Goal: Information Seeking & Learning: Learn about a topic

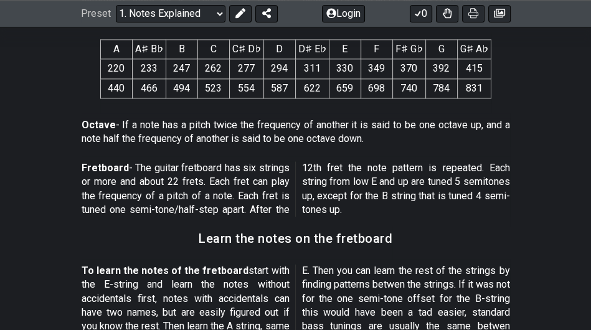
scroll to position [935, 0]
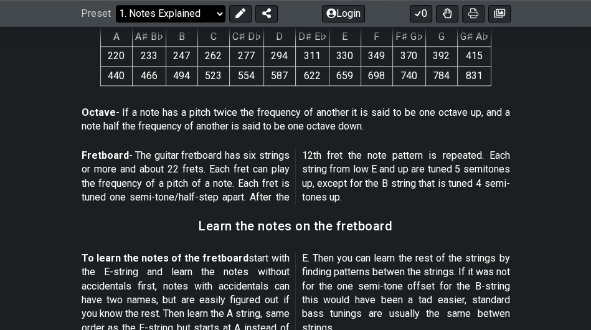
click at [206, 16] on select "Welcome to #fretflip! Initial Preset Custom Preset Minor Pentatonic Major Penta…" at bounding box center [171, 13] width 110 height 17
click at [304, 88] on span "A A♯ B♭ B C C♯ D♭ D D♯ E♭ E F F♯ G♭ G G♯ A♭ 220 233 247 262 277 294 311 330 349…" at bounding box center [295, 56] width 391 height 69
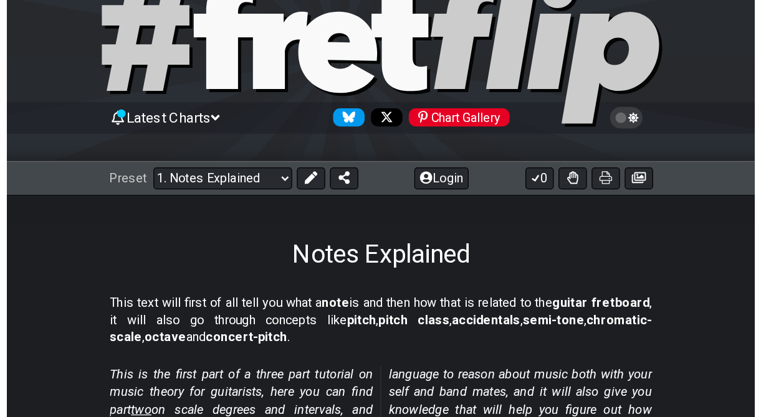
scroll to position [0, 0]
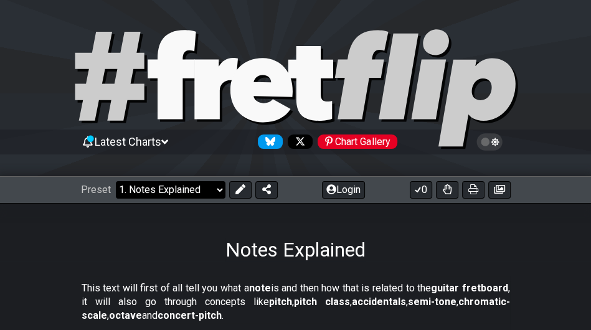
click at [188, 190] on select "Welcome to #fretflip! Initial Preset Custom Preset Minor Pentatonic Major Penta…" at bounding box center [171, 189] width 110 height 17
click at [226, 245] on h1 "Notes Explained" at bounding box center [296, 250] width 140 height 24
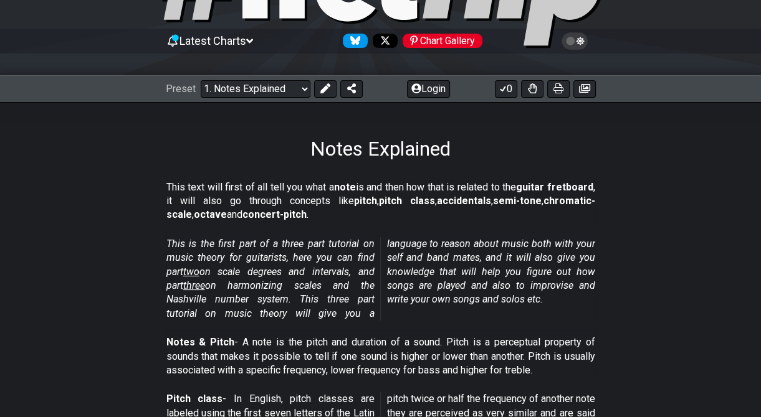
scroll to position [62, 0]
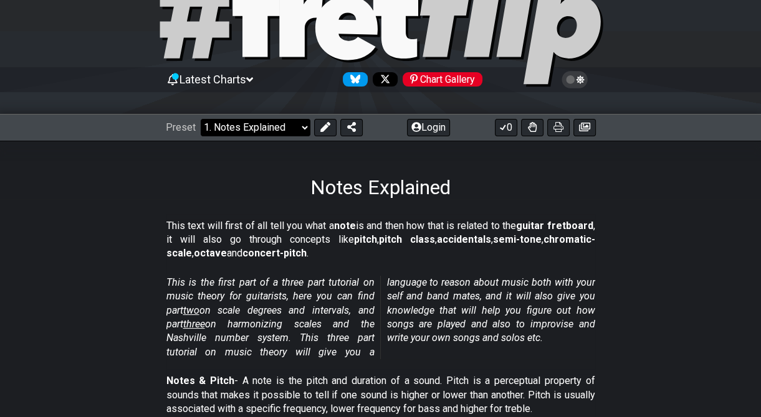
click at [275, 123] on select "Welcome to #fretflip! Initial Preset Custom Preset Minor Pentatonic Major Penta…" at bounding box center [256, 127] width 110 height 17
click at [201, 119] on select "Welcome to #fretflip! Initial Preset Custom Preset Minor Pentatonic Major Penta…" at bounding box center [256, 127] width 110 height 17
select select "/musical-notes-explained"
select select "C"
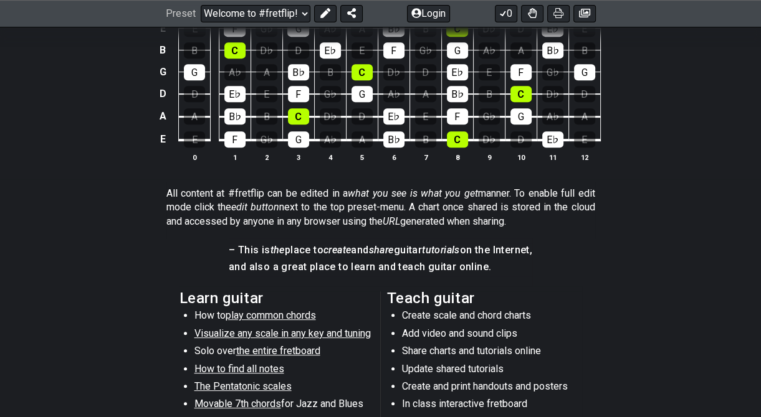
scroll to position [249, 0]
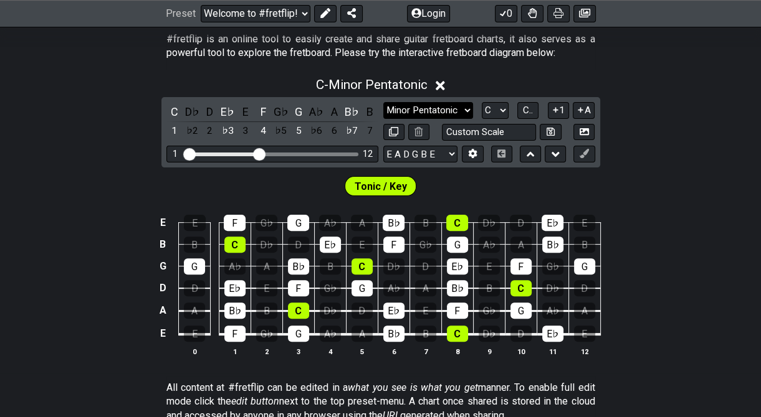
click at [460, 115] on select "Minor Pentatonic Click to edit Minor Pentatonic Major Pentatonic Minor Blues Ma…" at bounding box center [428, 110] width 90 height 17
click at [323, 250] on div "E♭" at bounding box center [330, 245] width 21 height 16
click at [386, 237] on div "F" at bounding box center [393, 245] width 21 height 16
click at [396, 218] on div "B♭" at bounding box center [394, 223] width 22 height 16
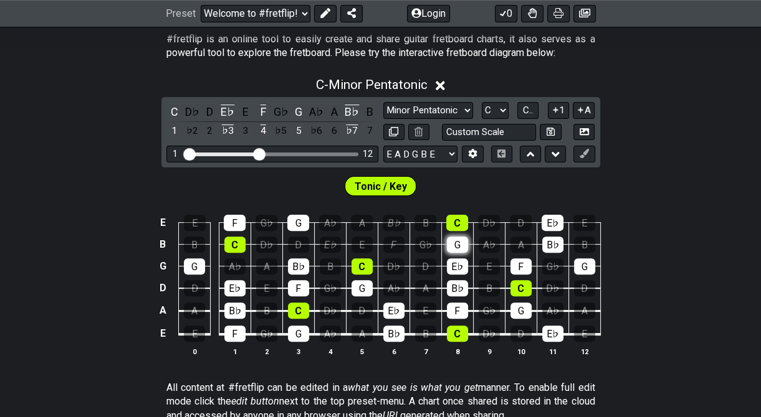
click at [450, 239] on div "G" at bounding box center [457, 245] width 21 height 16
click at [451, 259] on div "E♭" at bounding box center [457, 267] width 21 height 16
click at [450, 284] on div "B♭" at bounding box center [457, 288] width 21 height 16
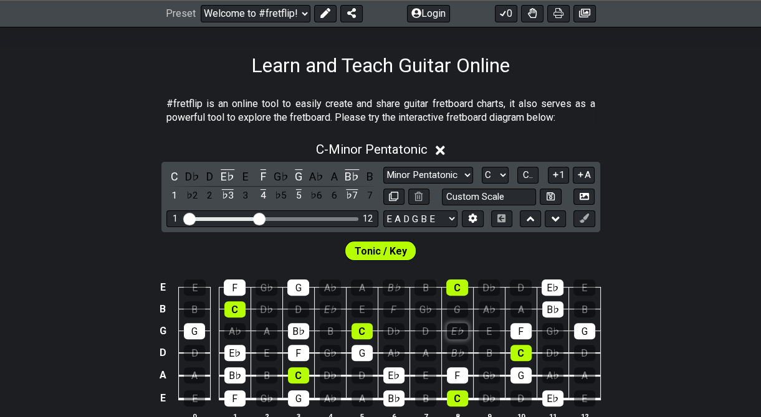
scroll to position [125, 0]
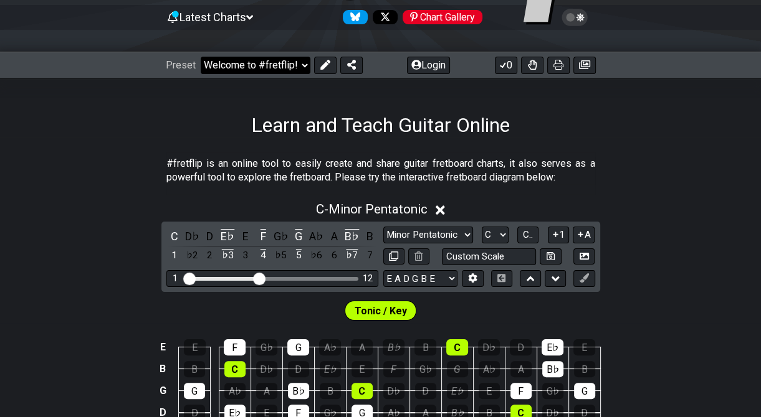
click at [285, 67] on select "Welcome to #fretflip! Initial Preset Custom Preset Minor Pentatonic Major Penta…" at bounding box center [256, 65] width 110 height 17
click at [201, 57] on select "Welcome to #fretflip! Initial Preset Custom Preset Minor Pentatonic Major Penta…" at bounding box center [256, 65] width 110 height 17
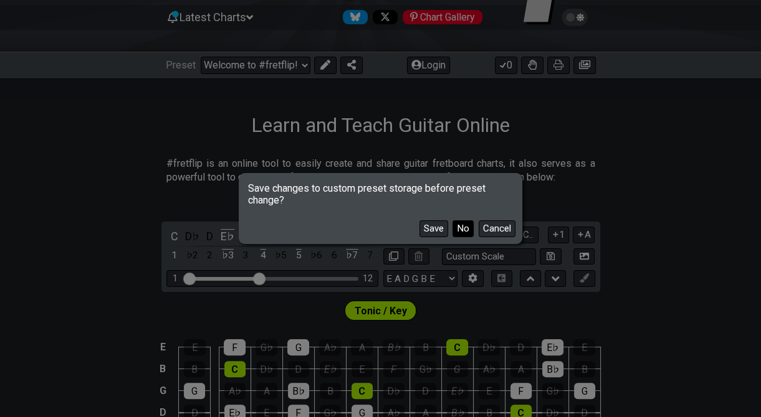
click at [455, 229] on button "No" at bounding box center [462, 229] width 21 height 17
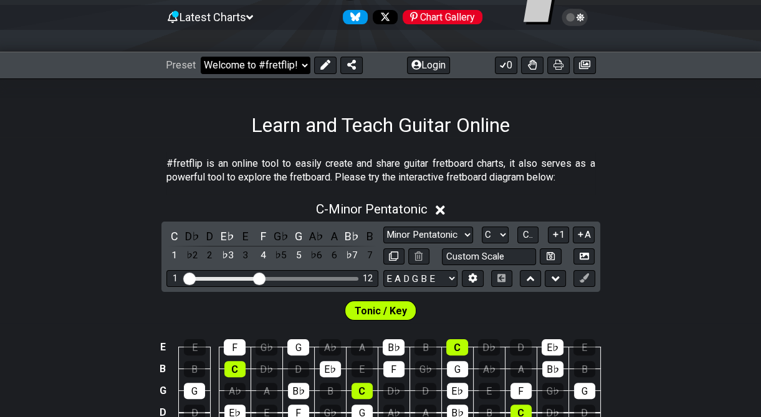
click at [264, 68] on select "Welcome to #fretflip! Initial Preset Custom Preset Minor Pentatonic Major Penta…" at bounding box center [256, 65] width 110 height 17
click at [201, 57] on select "Welcome to #fretflip! Initial Preset Custom Preset Minor Pentatonic Major Penta…" at bounding box center [256, 65] width 110 height 17
select select "/minor-pentatonic"
select select "C"
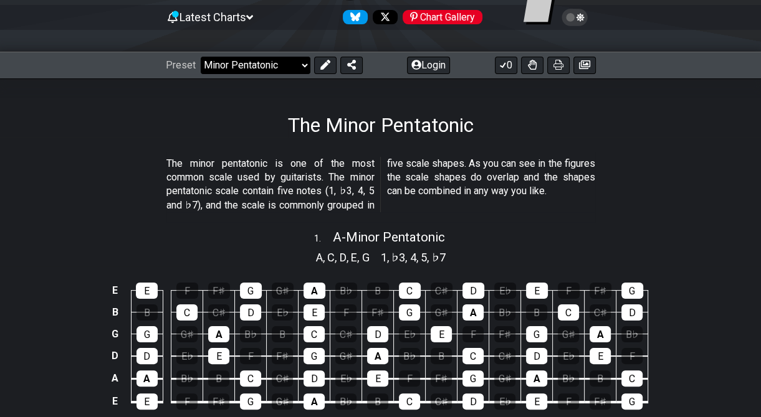
click at [272, 68] on select "Welcome to #fretflip! Initial Preset Custom Preset Minor Pentatonic Major Penta…" at bounding box center [256, 65] width 110 height 17
click at [374, 176] on p "The minor pentatonic is one of the most common scale used by guitarists. The mi…" at bounding box center [380, 185] width 429 height 56
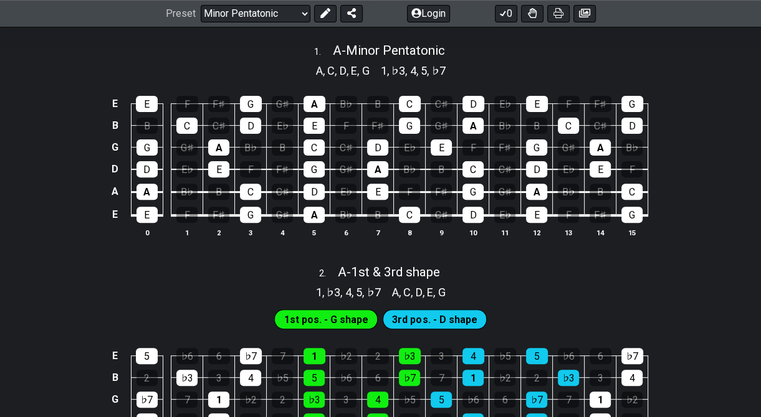
scroll to position [685, 0]
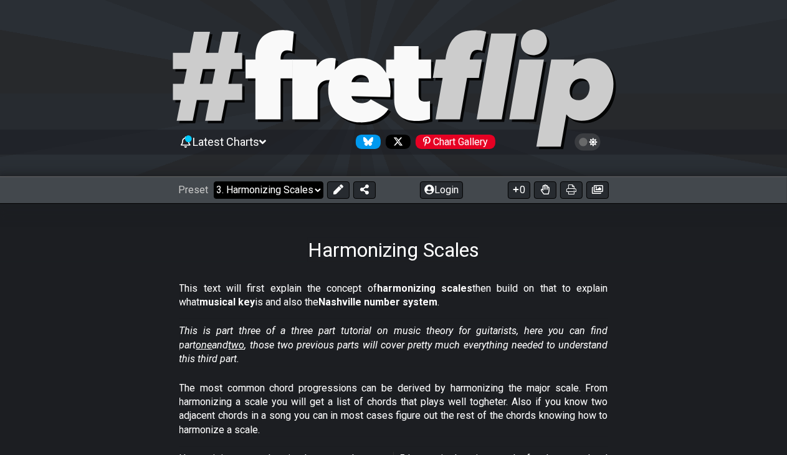
click at [277, 193] on select "Welcome to #fretflip! Initial Preset Custom Preset Minor Pentatonic Major Penta…" at bounding box center [269, 189] width 110 height 17
click at [214, 181] on select "Welcome to #fretflip! Initial Preset Custom Preset Minor Pentatonic Major Penta…" at bounding box center [269, 189] width 110 height 17
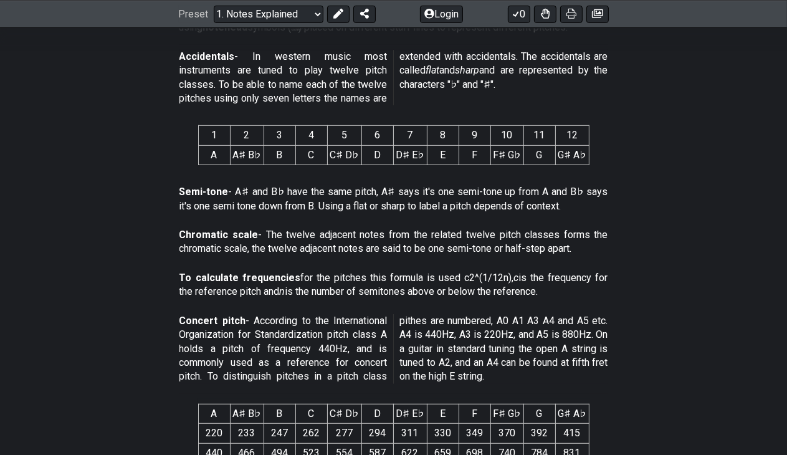
scroll to position [623, 0]
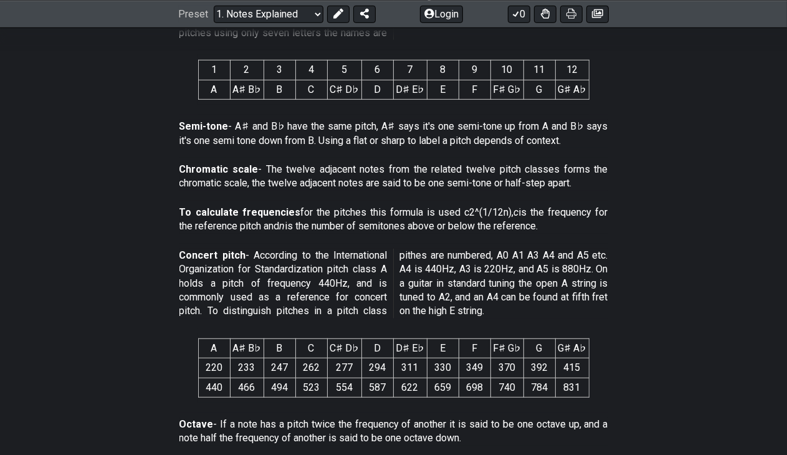
drag, startPoint x: 258, startPoint y: 170, endPoint x: 439, endPoint y: 178, distance: 181.5
click at [439, 178] on p "Chromatic scale - The twelve adjacent notes from the related twelve pitch class…" at bounding box center [393, 177] width 429 height 28
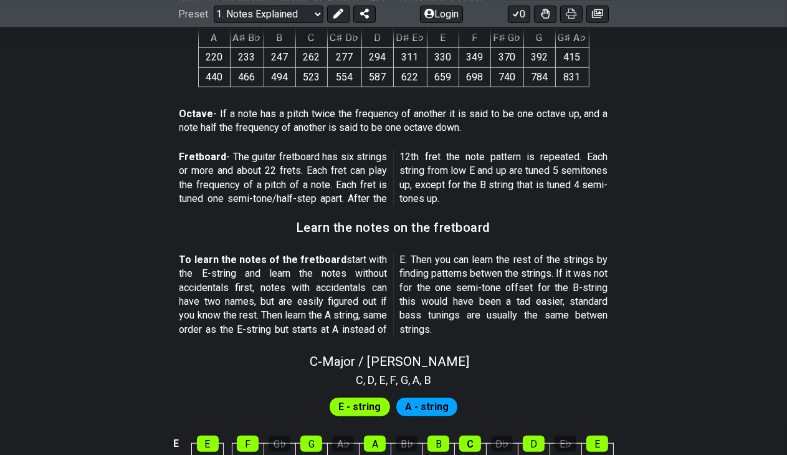
scroll to position [935, 0]
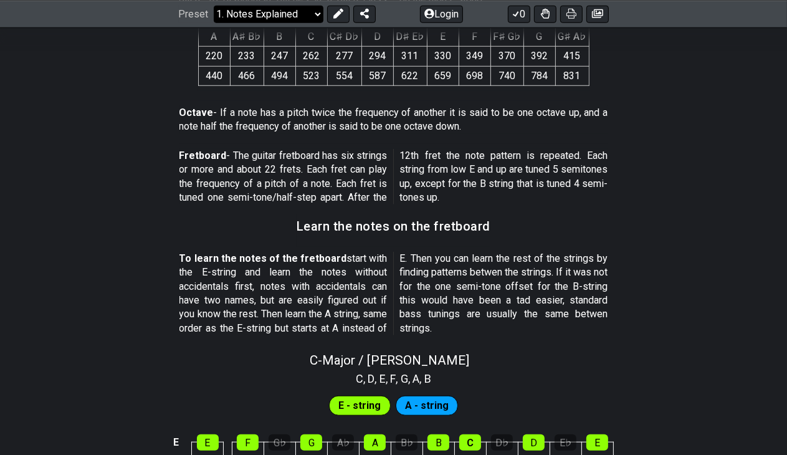
click at [296, 13] on select "Welcome to #fretflip! Initial Preset Custom Preset Minor Pentatonic Major Penta…" at bounding box center [269, 13] width 110 height 17
click at [214, 22] on select "Welcome to #fretflip! Initial Preset Custom Preset Minor Pentatonic Major Penta…" at bounding box center [269, 13] width 110 height 17
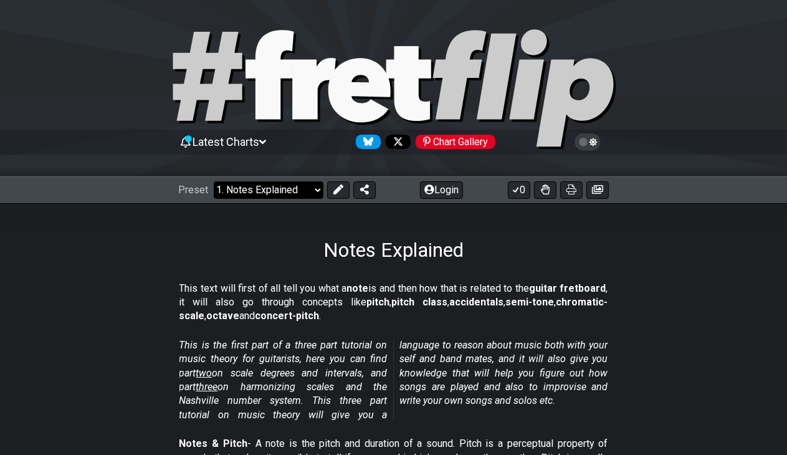
select select "/scale-degrees-and-intervals"
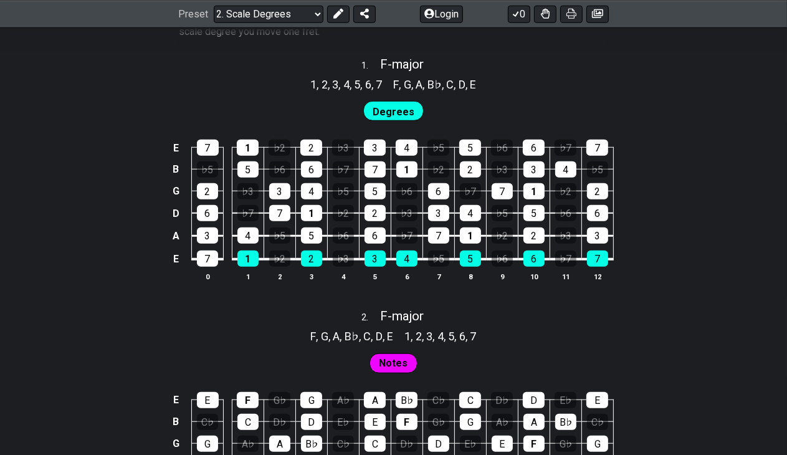
scroll to position [810, 0]
